Goal: Entertainment & Leisure: Browse casually

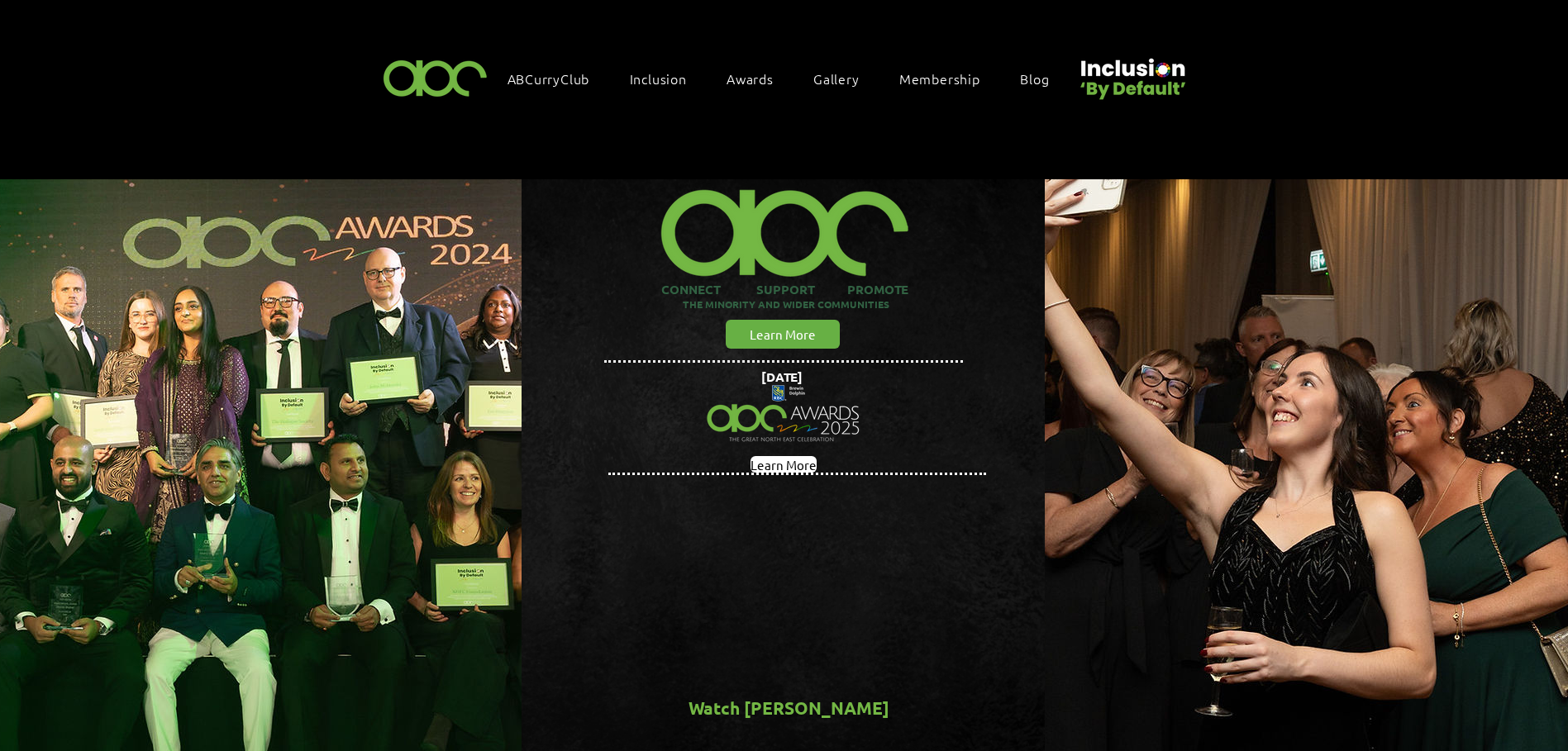
click at [836, 76] on span "Gallery" at bounding box center [836, 78] width 46 height 18
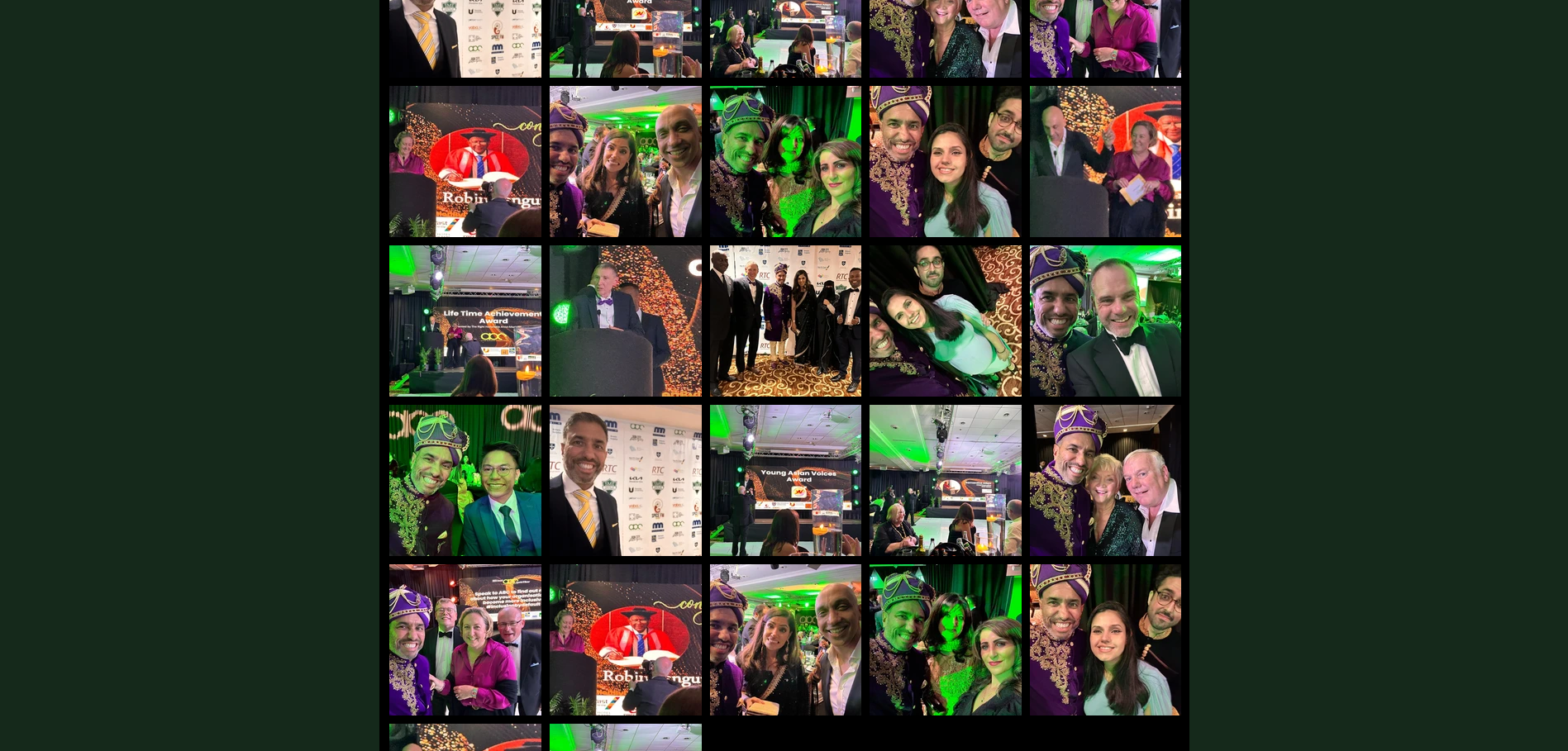
scroll to position [4114, 0]
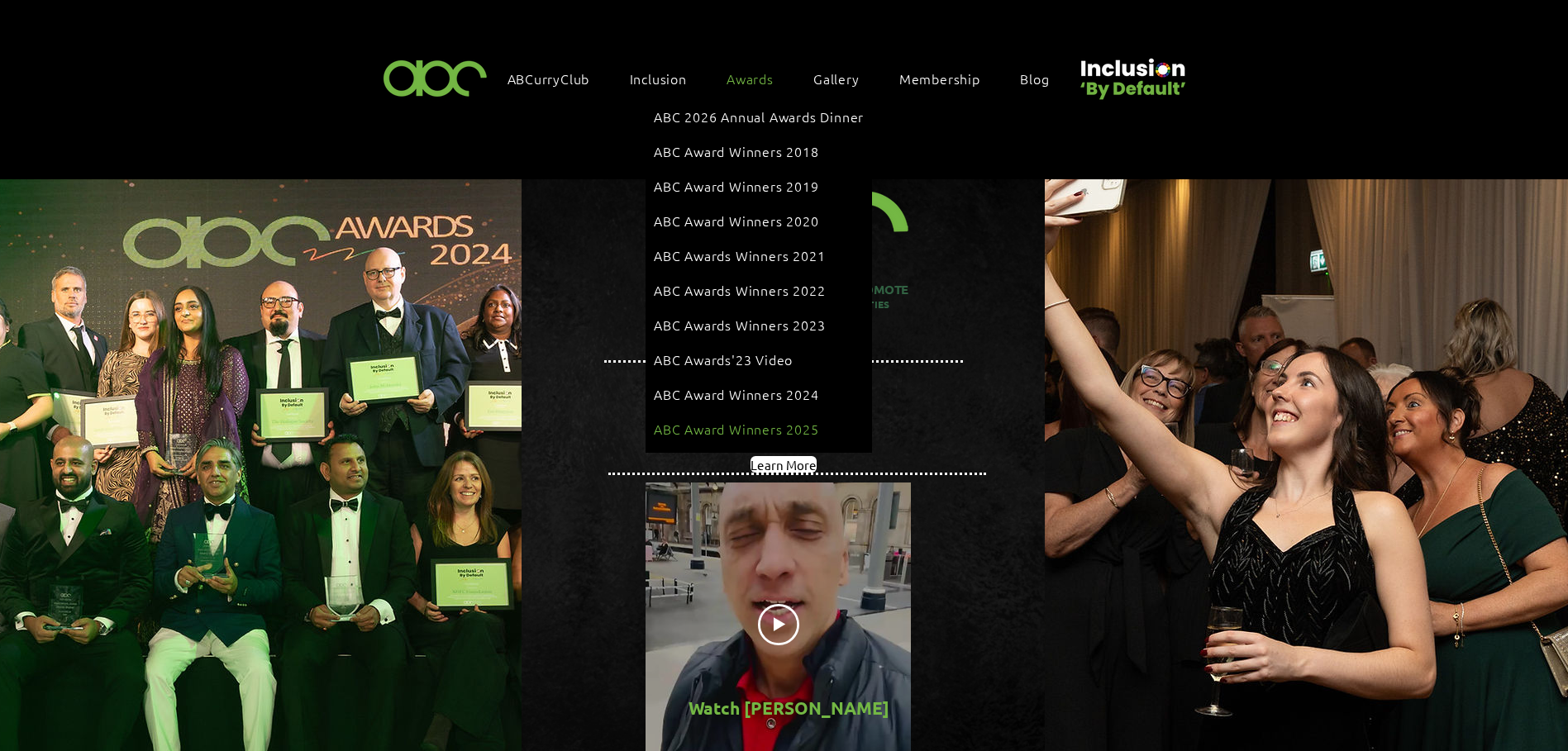
click at [760, 420] on span "ABC Award Winners 2025" at bounding box center [736, 429] width 166 height 18
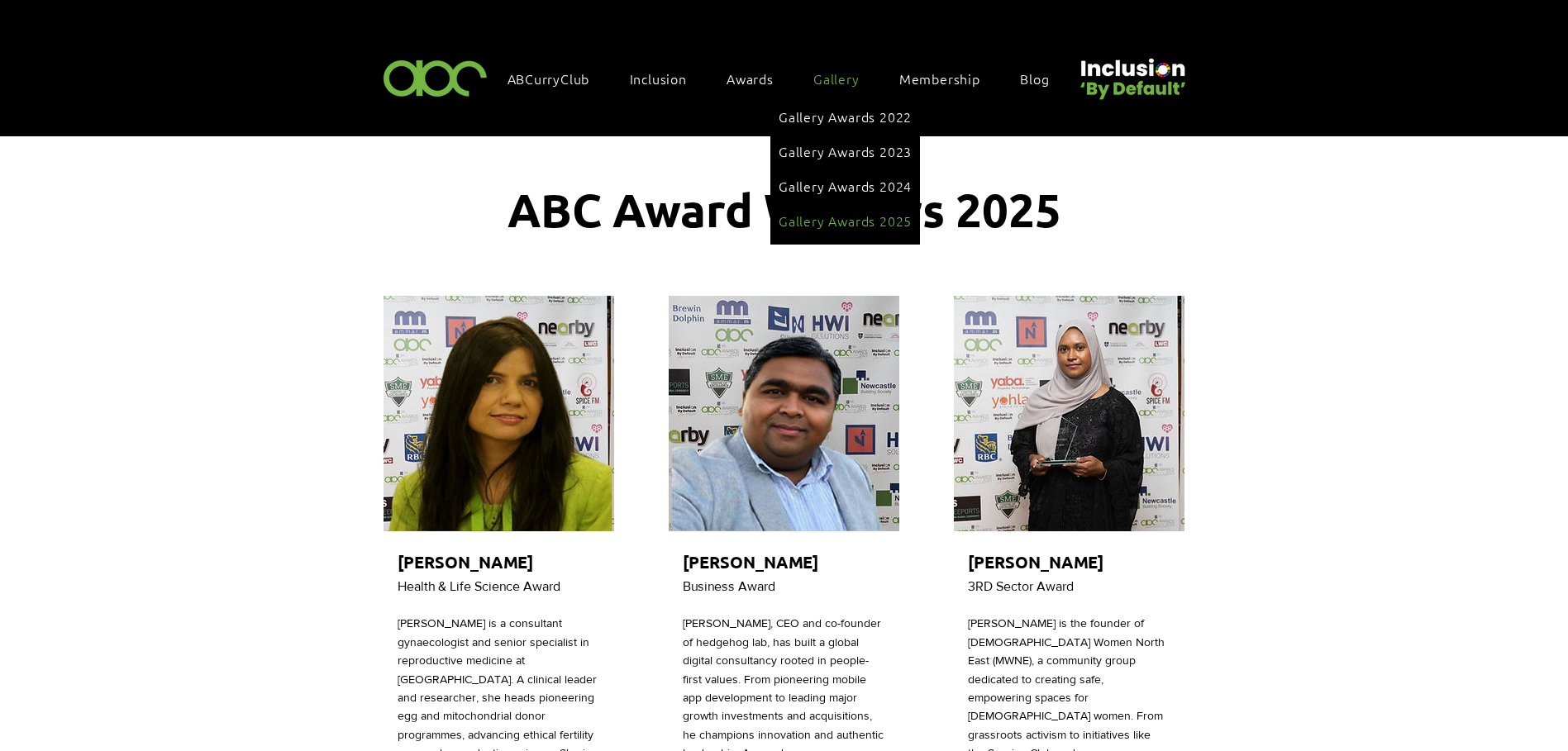
click at [840, 212] on span "Gallery Awards 2025" at bounding box center [845, 221] width 133 height 18
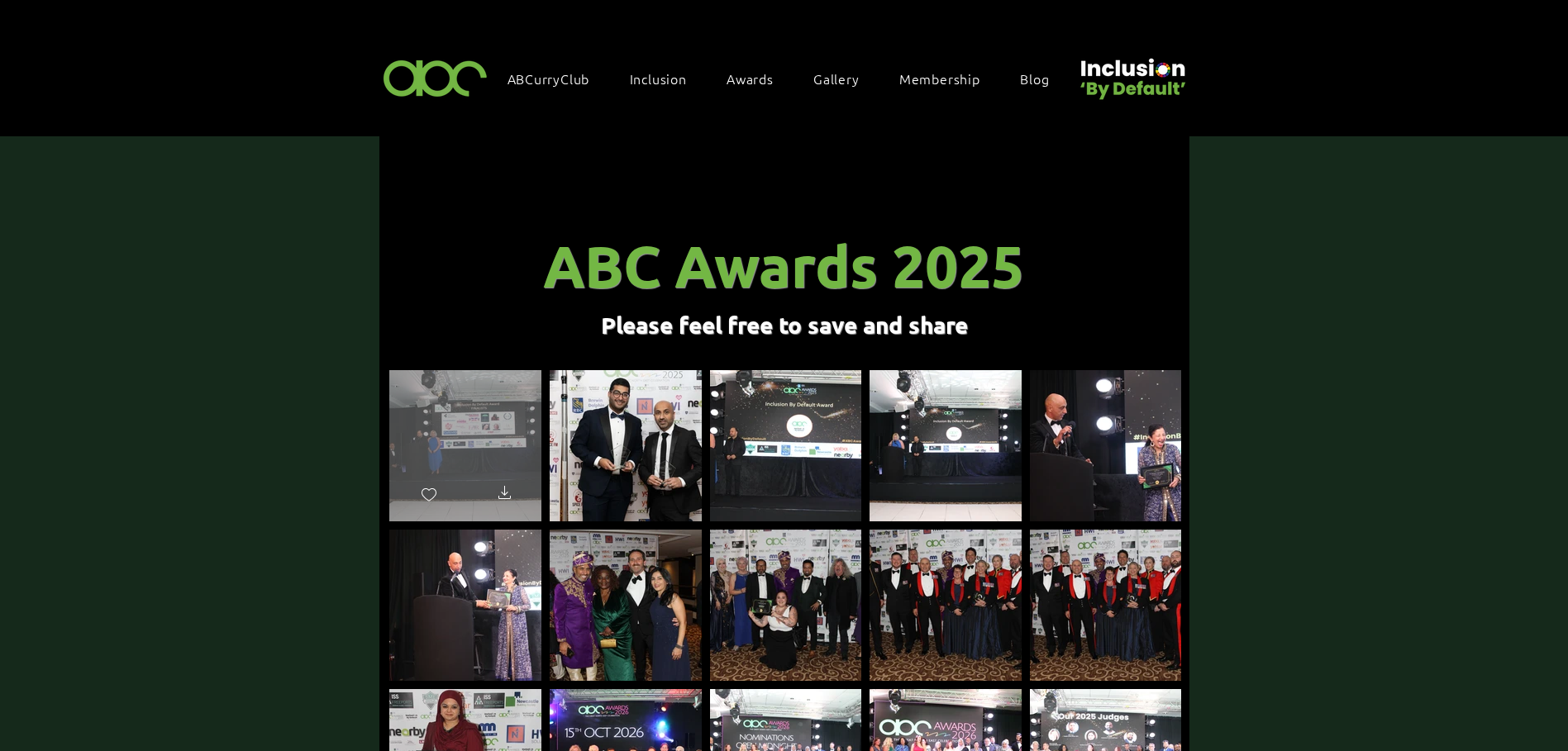
click at [451, 436] on div at bounding box center [465, 439] width 152 height 136
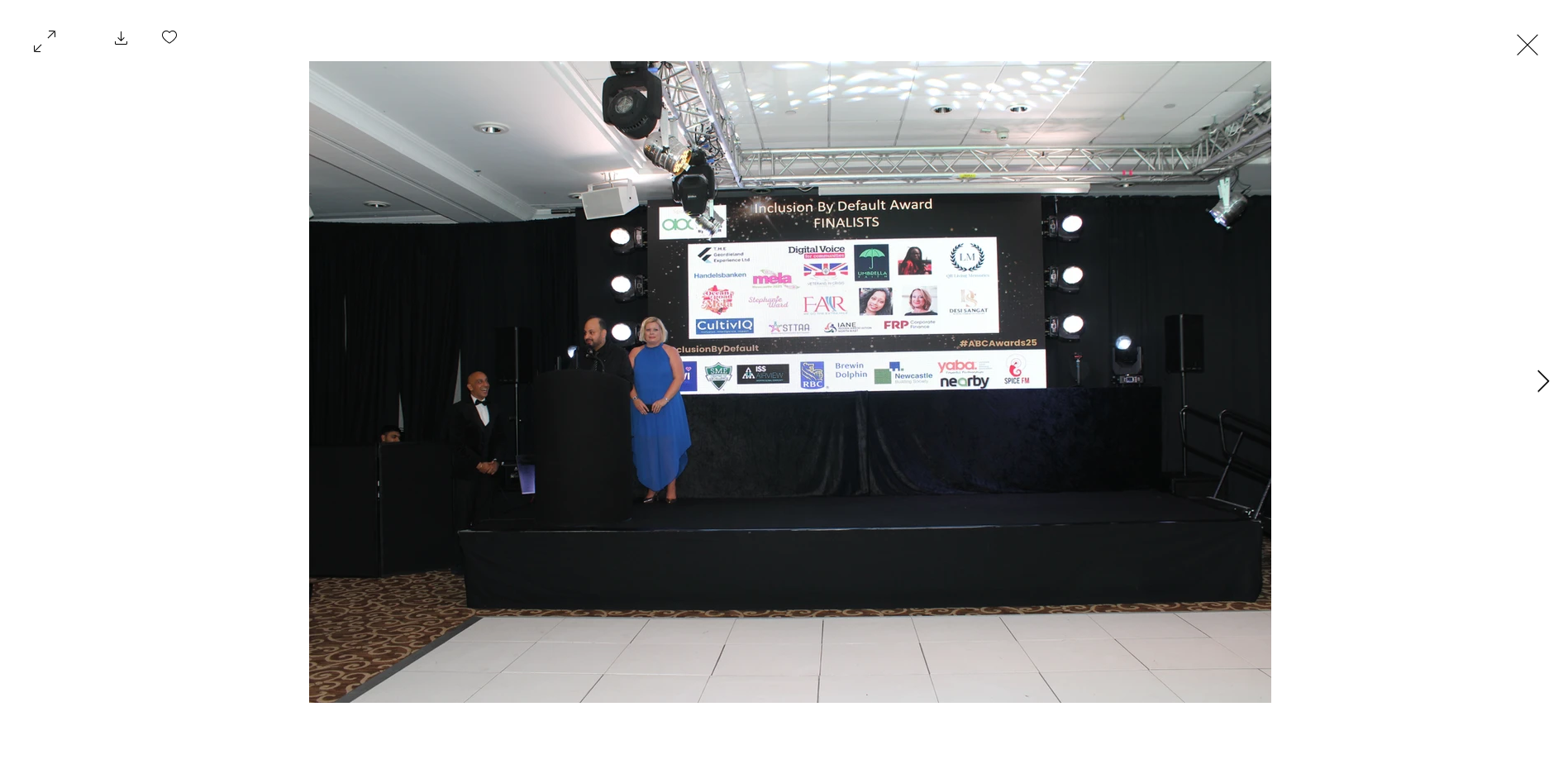
click at [1547, 376] on icon "Next Item" at bounding box center [1543, 381] width 13 height 23
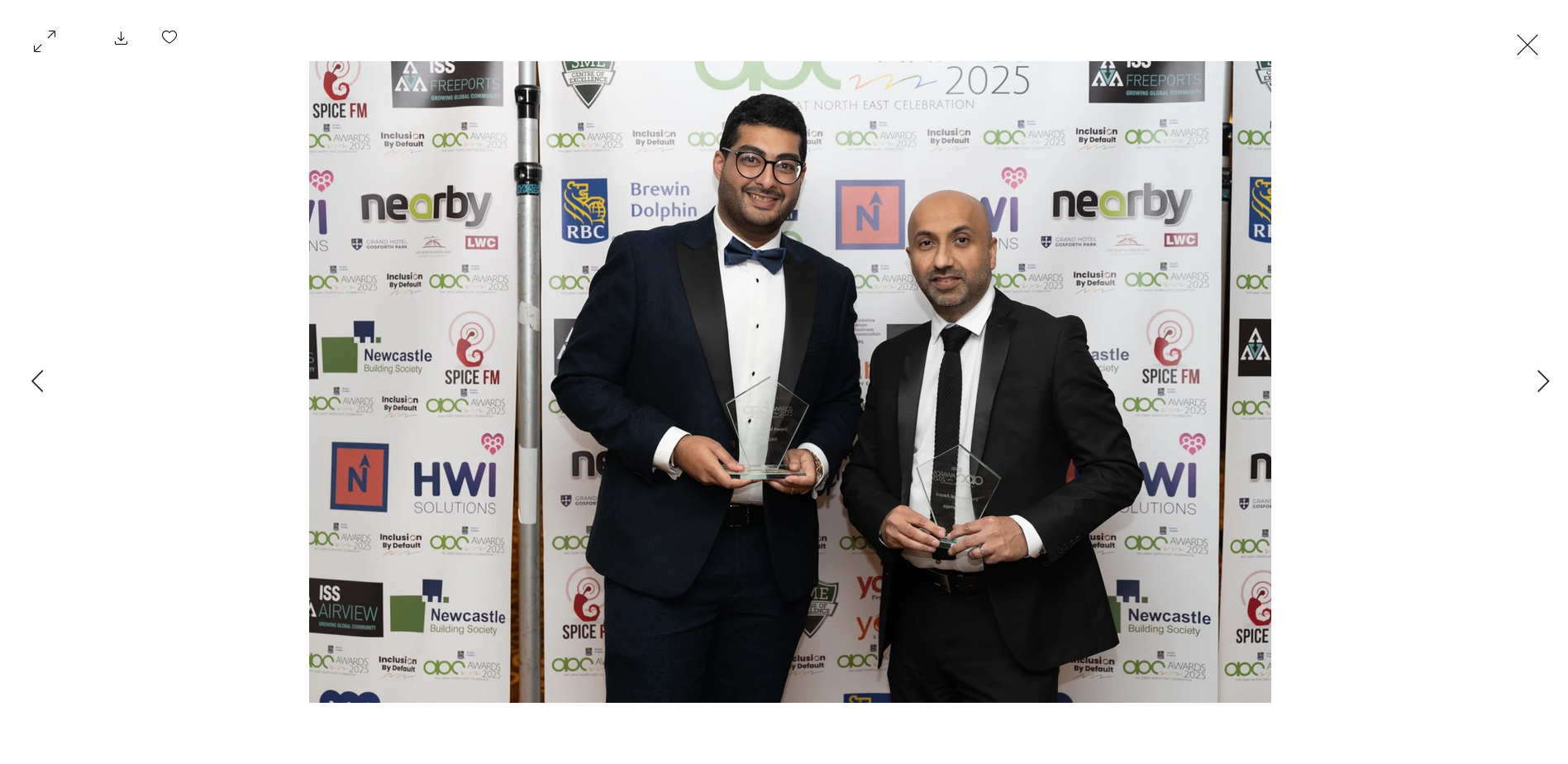
click at [1529, 45] on button "Exit expand mode" at bounding box center [1528, 42] width 32 height 36
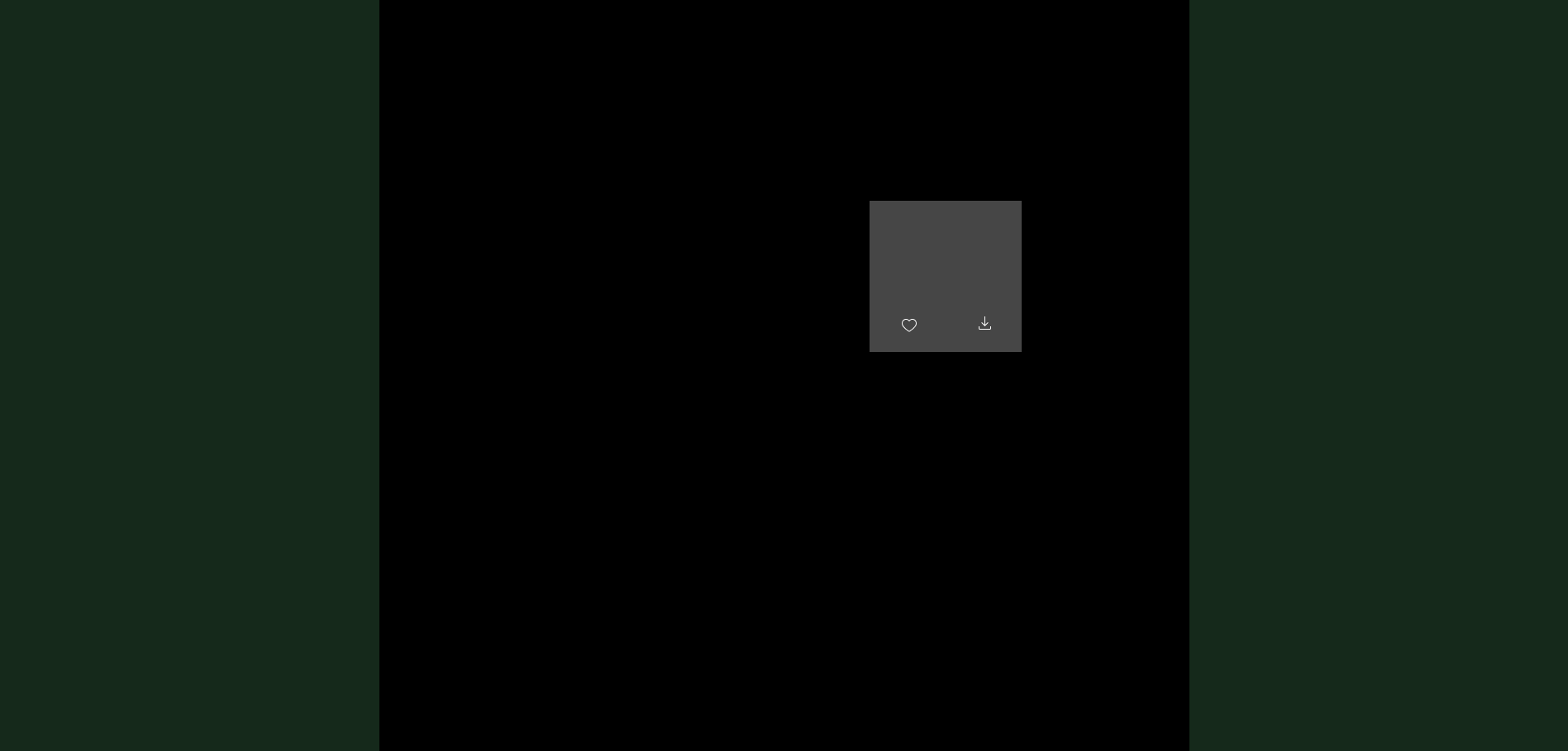
scroll to position [2810, 0]
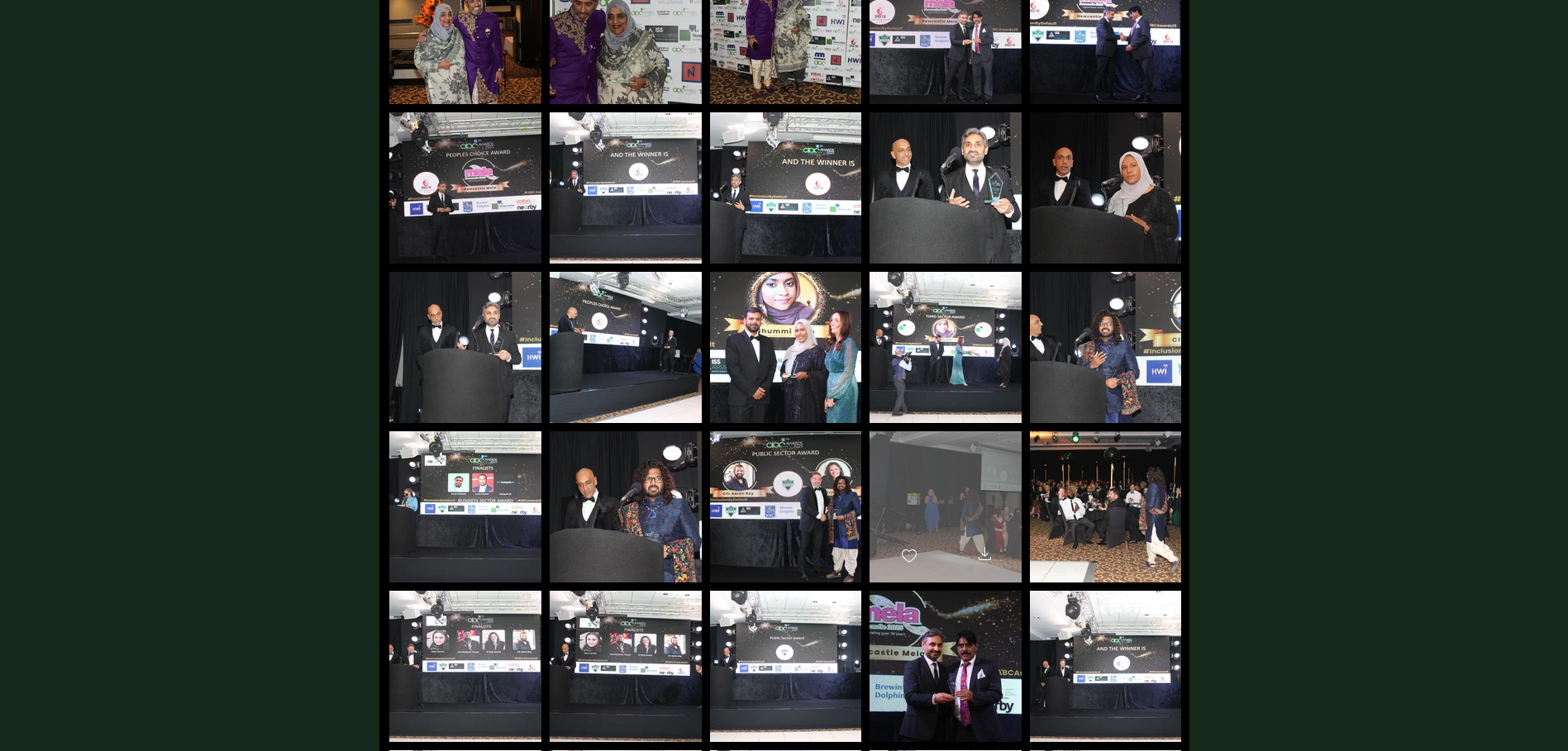
click at [935, 484] on div at bounding box center [945, 500] width 152 height 136
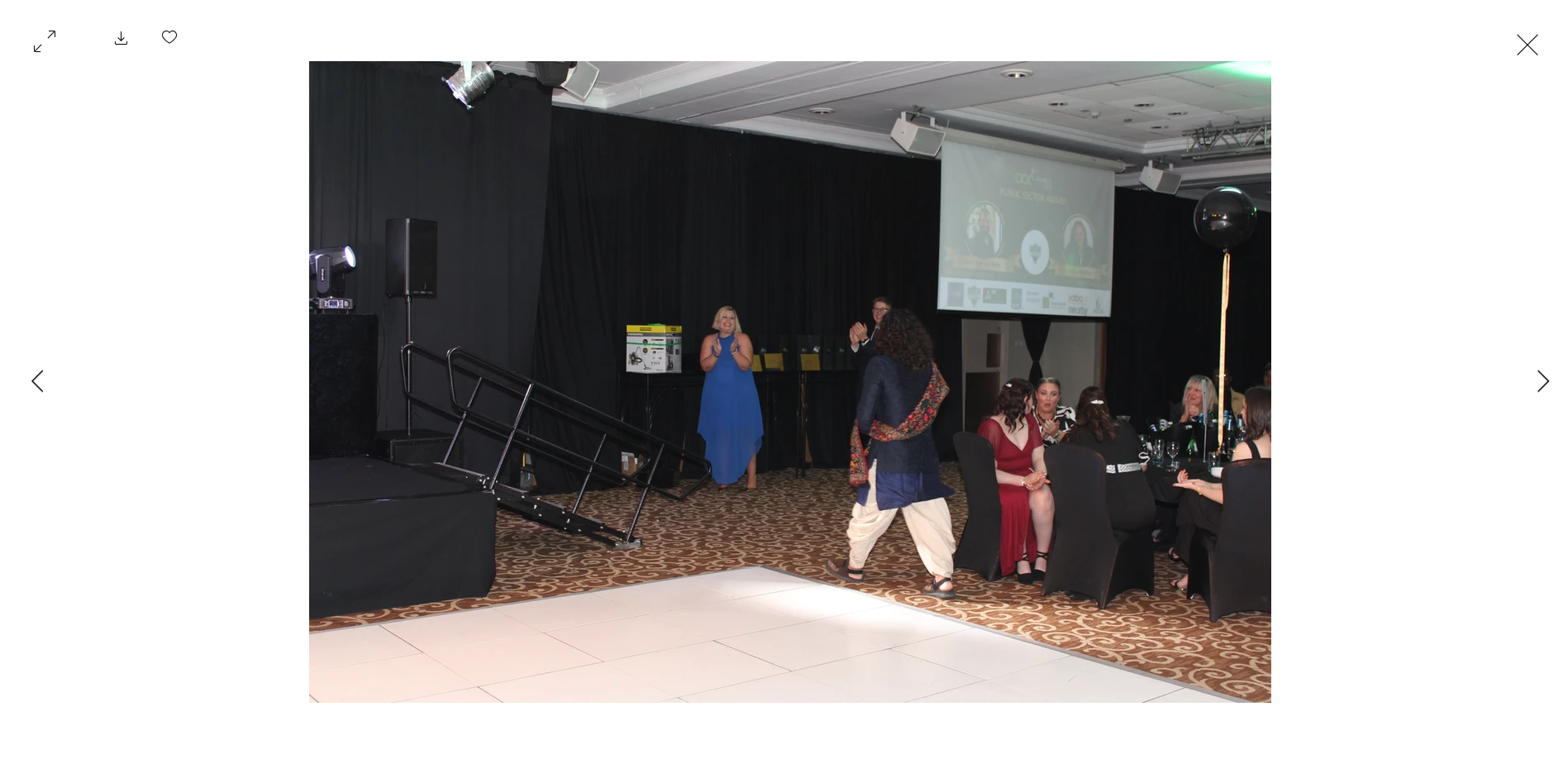
click at [797, 375] on img "Gallery item, detailed view" at bounding box center [790, 382] width 962 height 642
click at [1529, 35] on button "Exit expand mode" at bounding box center [1528, 42] width 32 height 36
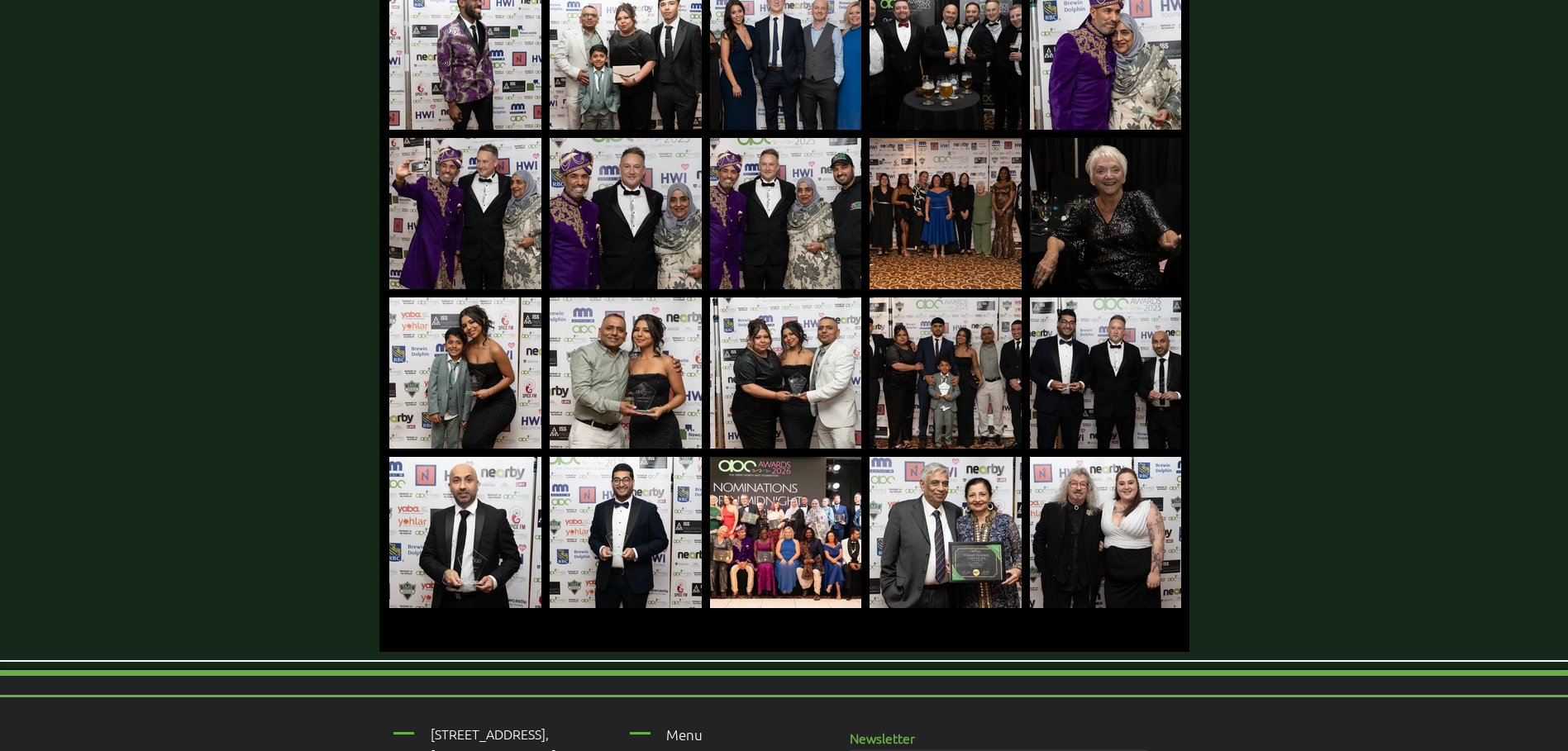
scroll to position [6695, 0]
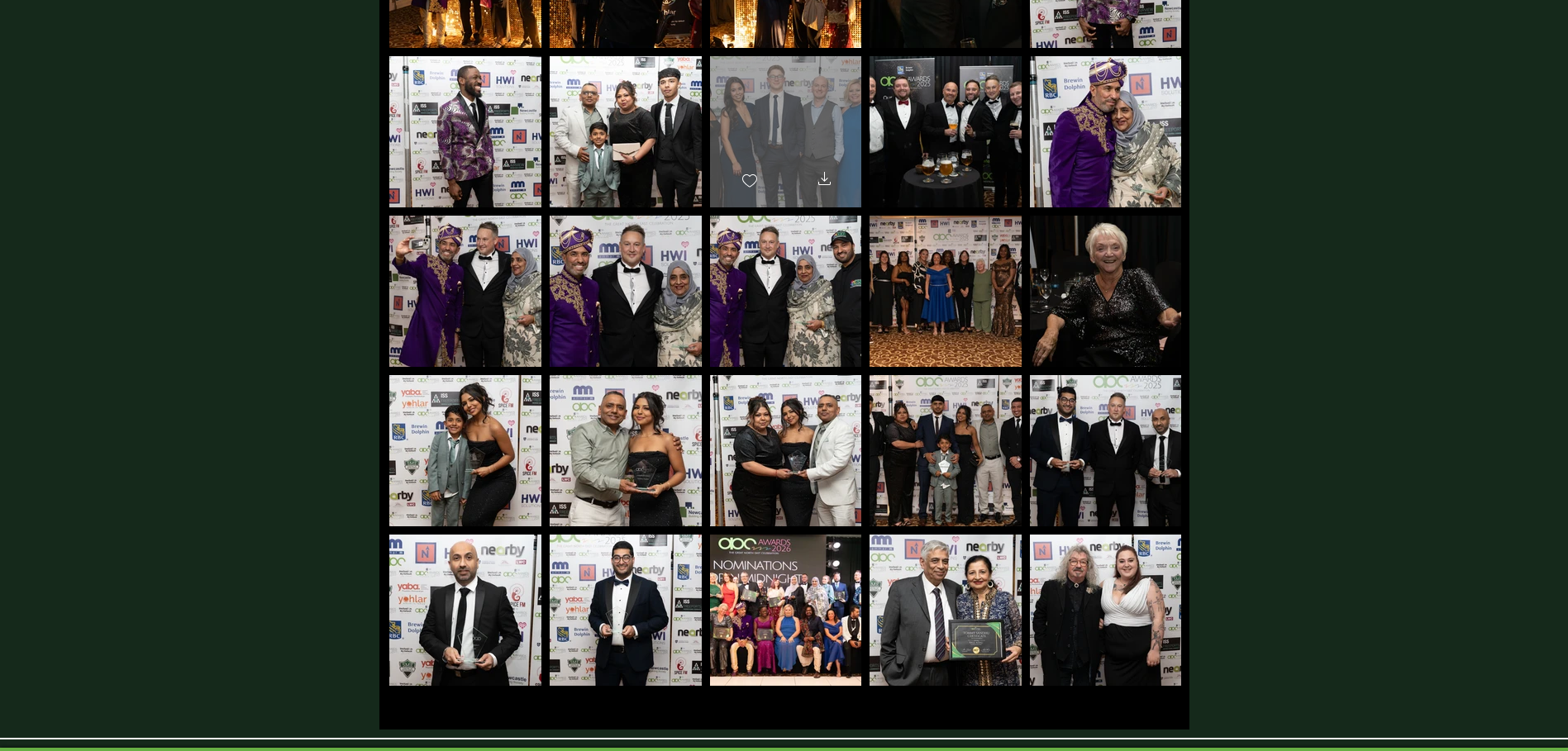
click at [781, 94] on div at bounding box center [784, 124] width 151 height 136
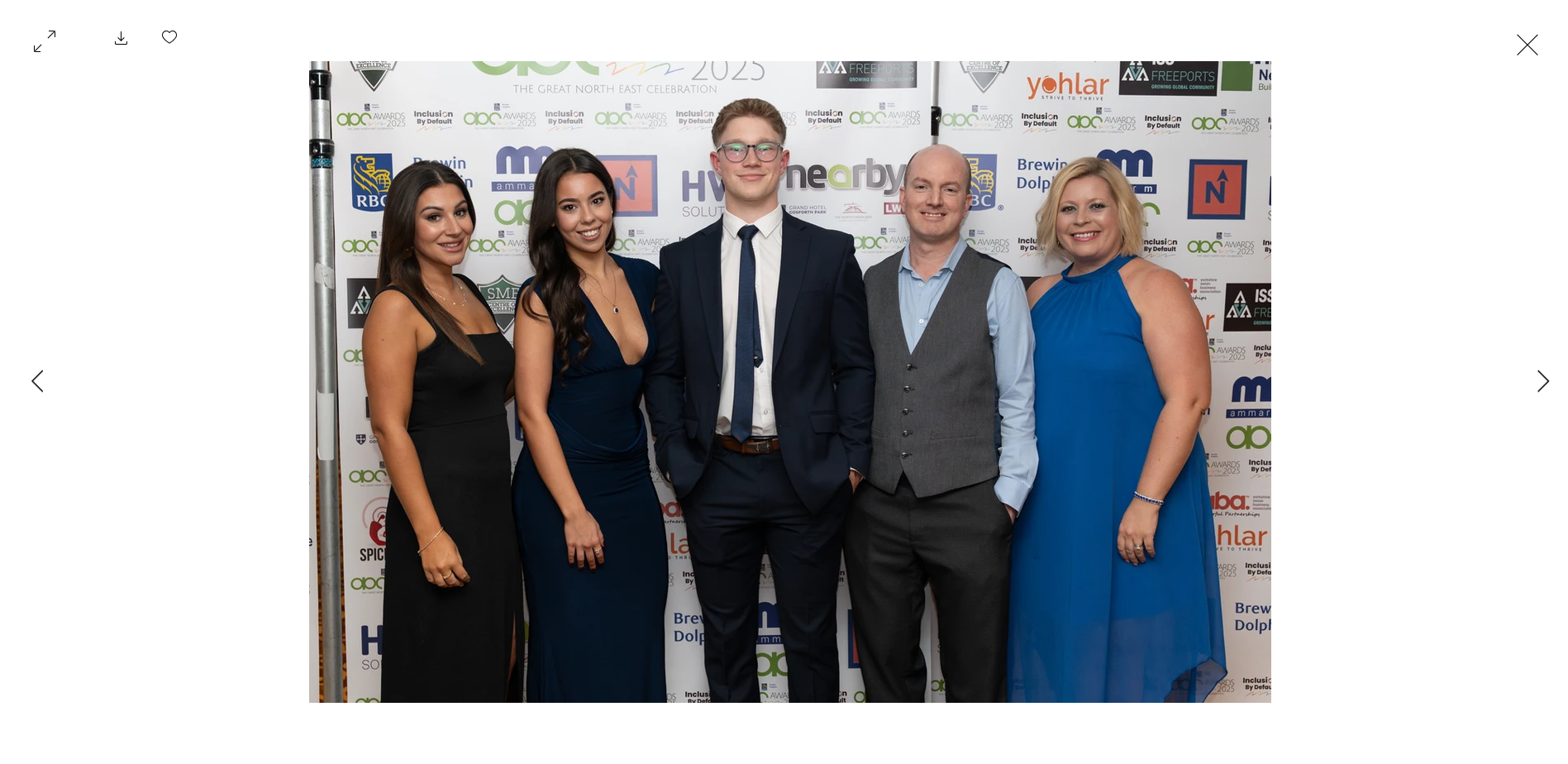
click at [1529, 39] on button "Exit expand mode" at bounding box center [1528, 42] width 32 height 36
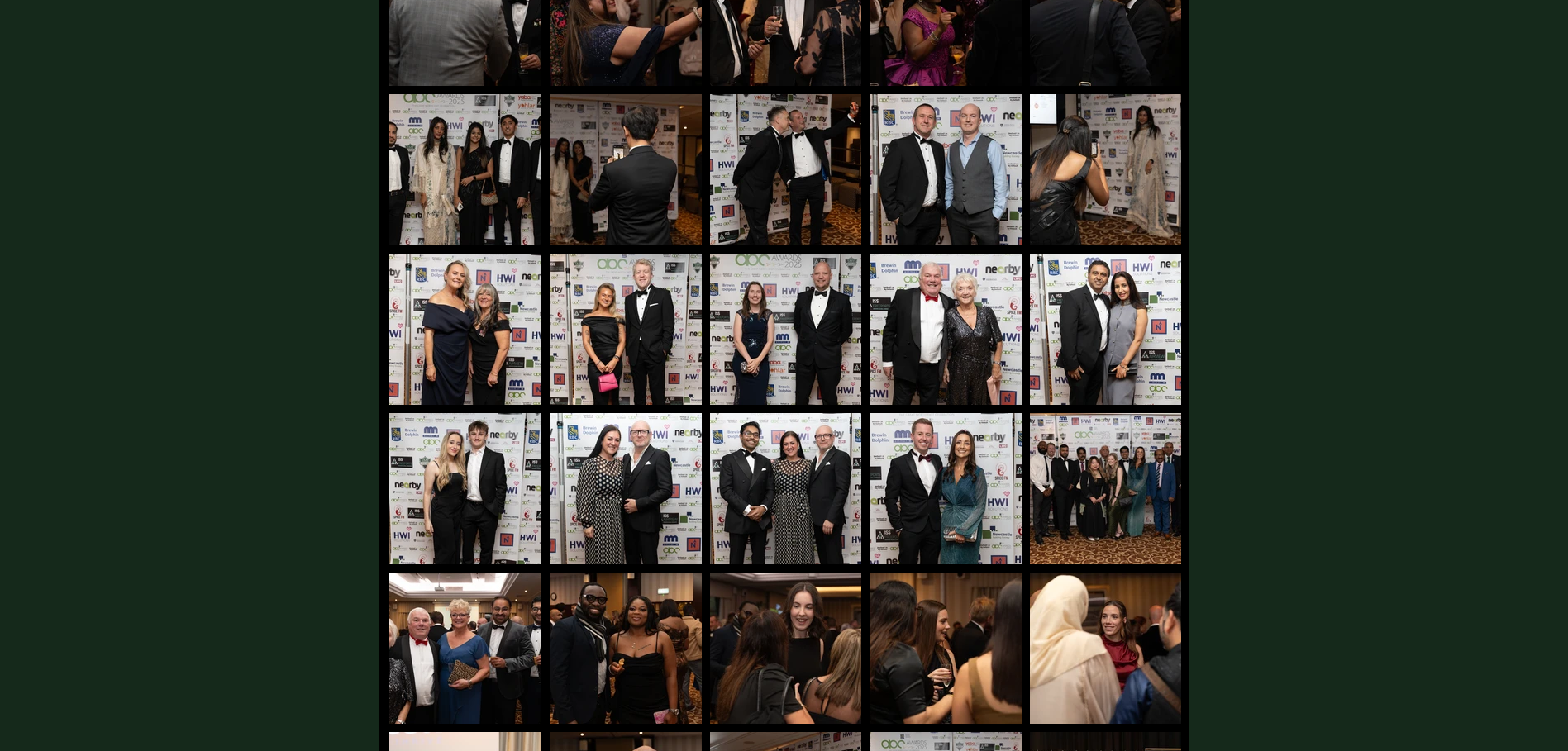
scroll to position [5538, 0]
